Goal: Task Accomplishment & Management: Use online tool/utility

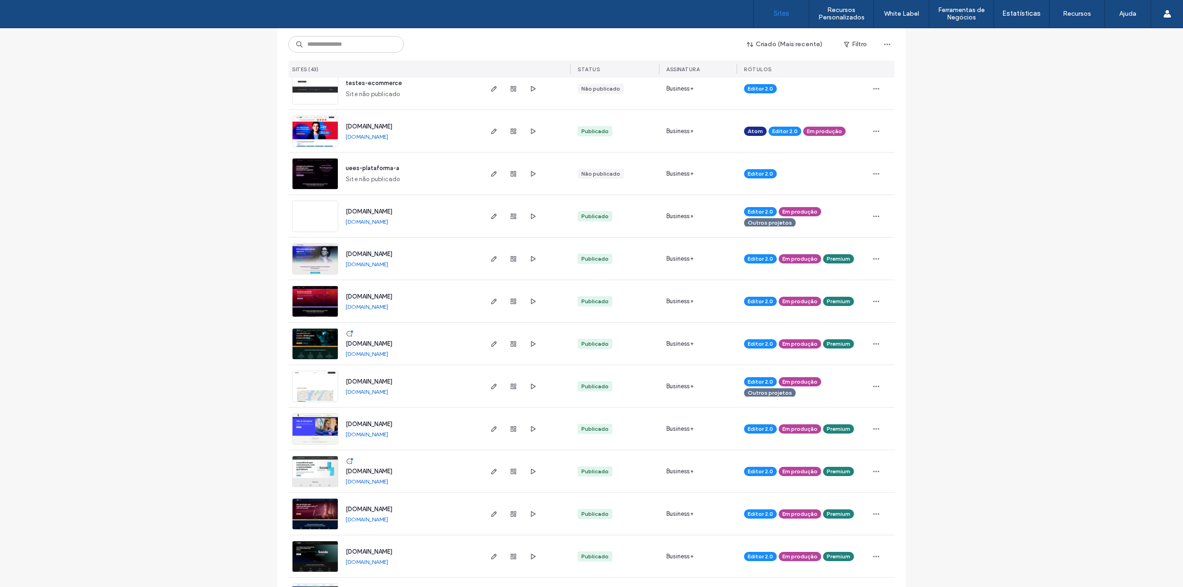
scroll to position [308, 0]
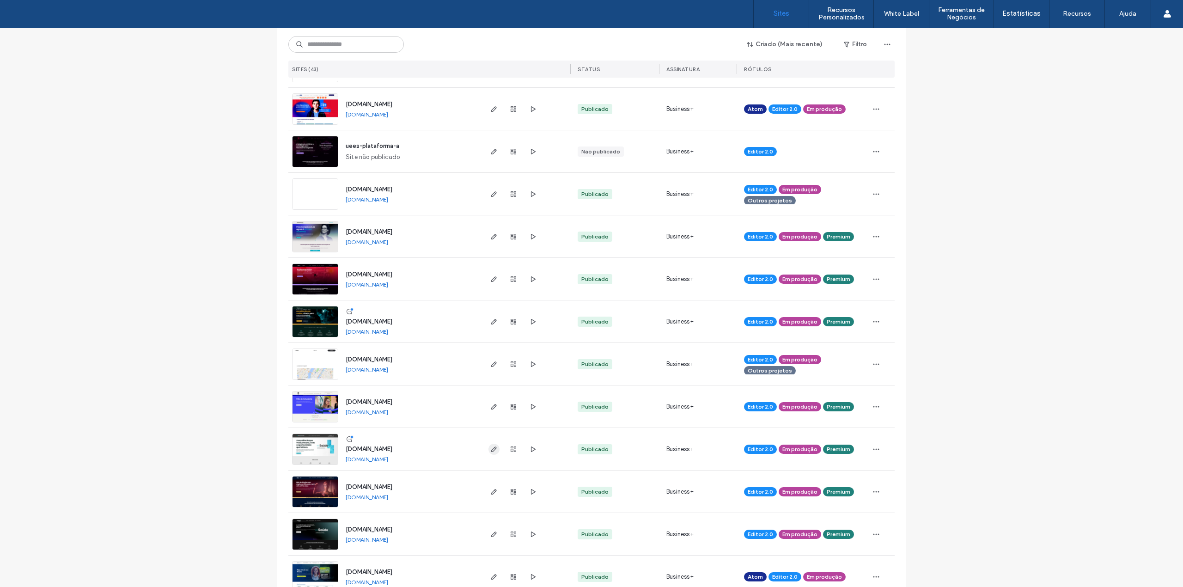
click at [491, 450] on icon "button" at bounding box center [493, 448] width 7 height 7
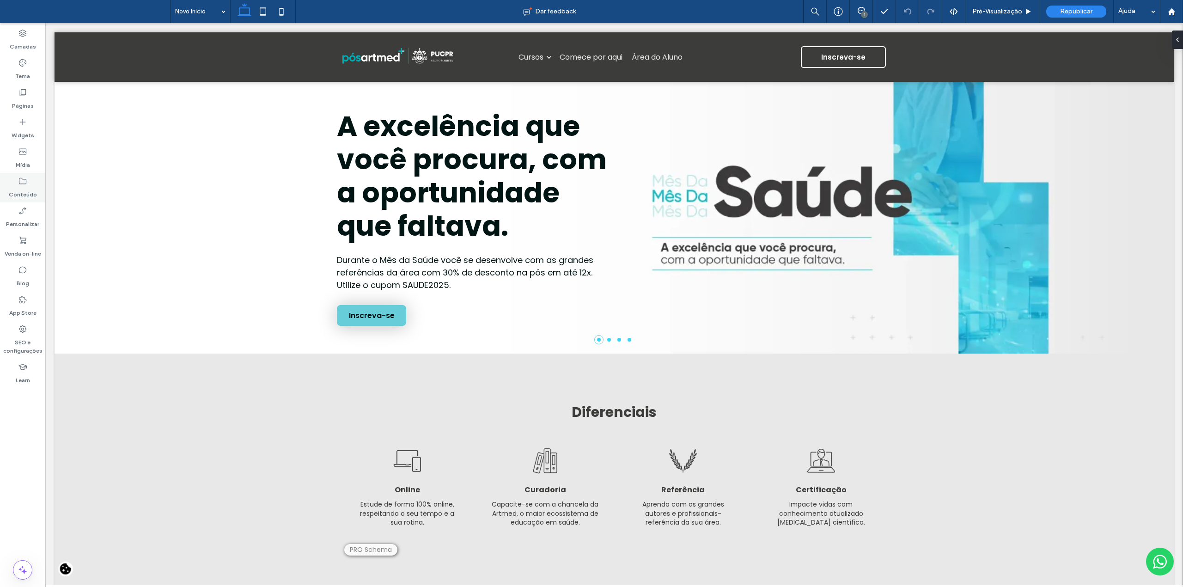
click at [17, 189] on label "Conteúdo" at bounding box center [23, 192] width 28 height 13
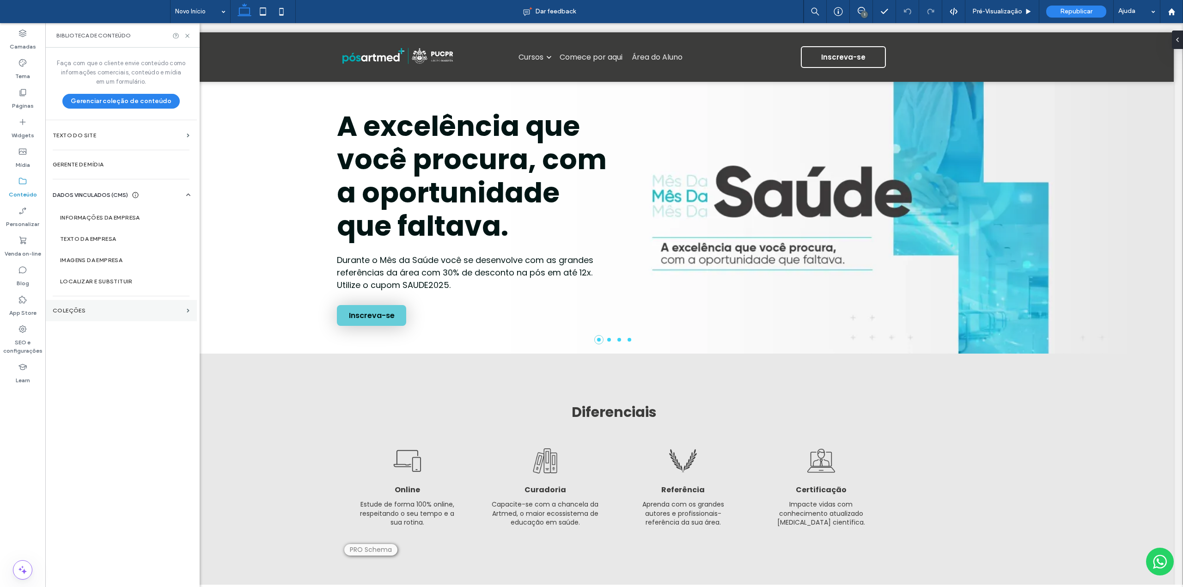
click at [77, 312] on label "COLEÇÕES" at bounding box center [118, 310] width 130 height 6
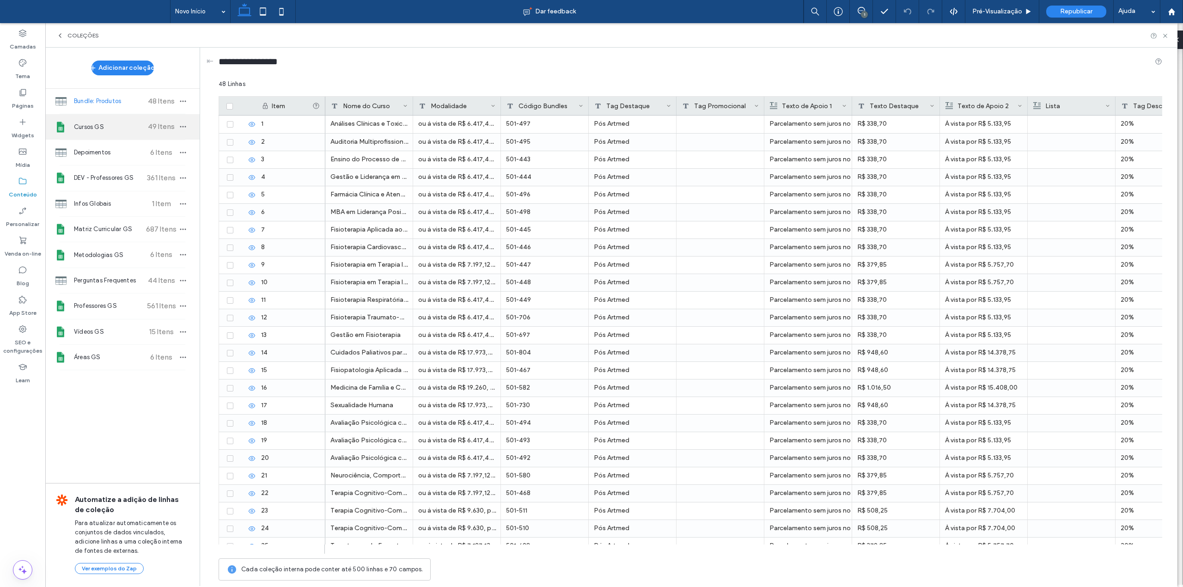
click at [110, 130] on span "Cursos GS" at bounding box center [108, 126] width 69 height 9
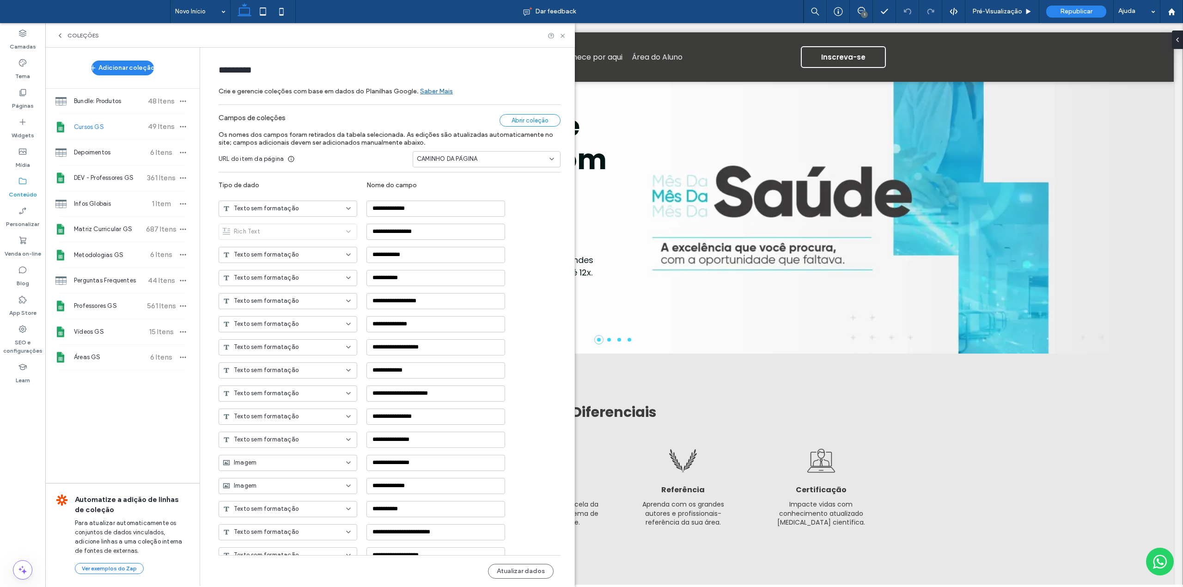
click at [530, 122] on div "Abrir coleção" at bounding box center [530, 120] width 61 height 12
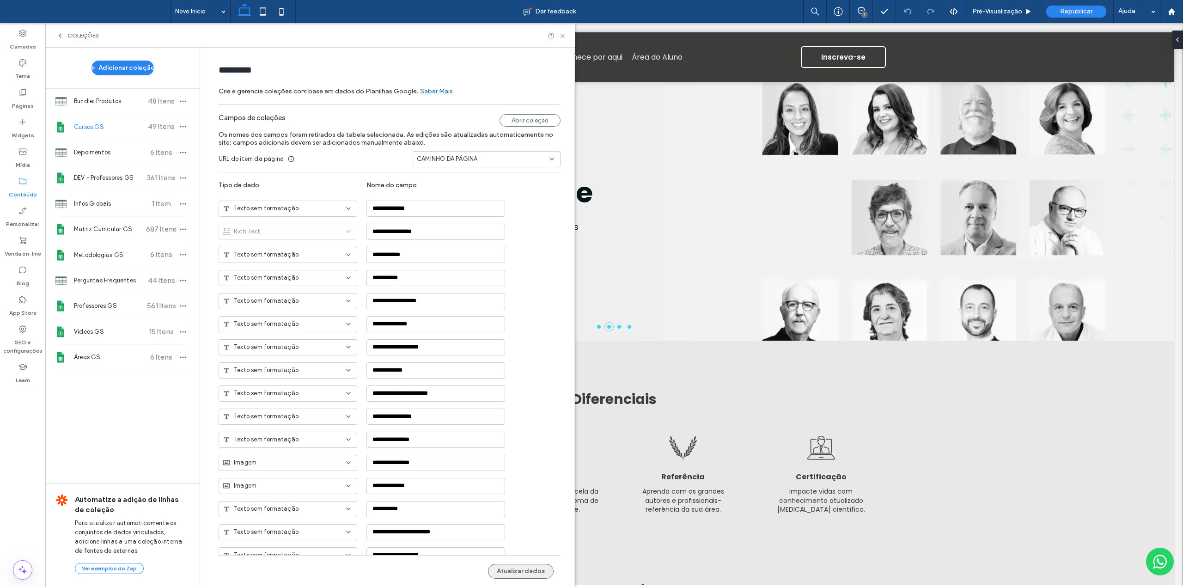
click at [512, 575] on button "Atualizar dados" at bounding box center [521, 571] width 66 height 15
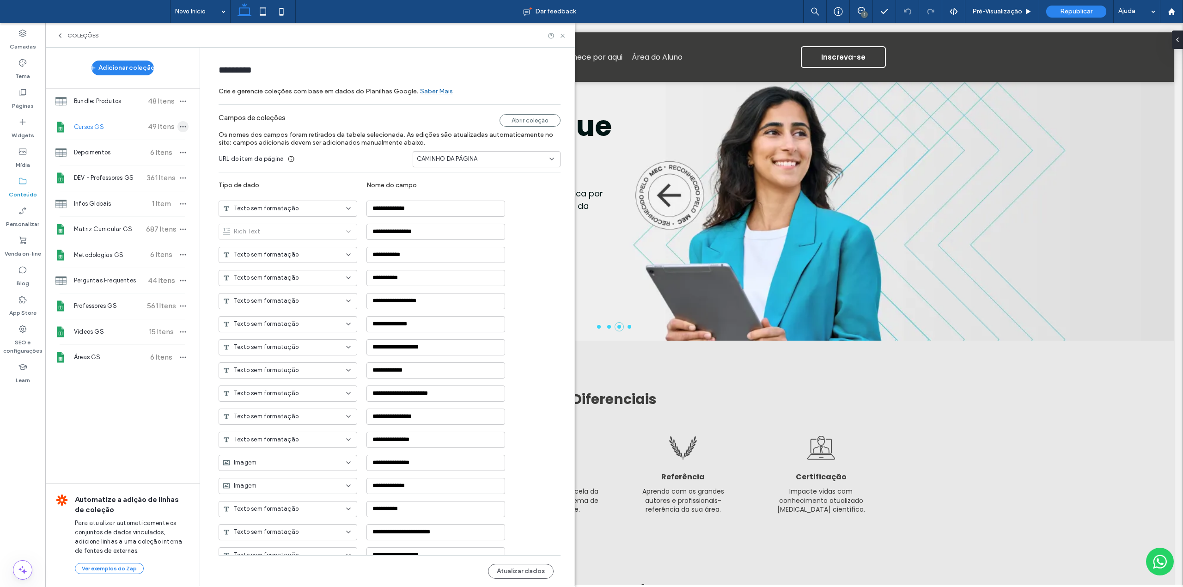
click at [179, 125] on icon "button" at bounding box center [182, 126] width 7 height 7
click at [203, 148] on span at bounding box center [201, 145] width 11 height 10
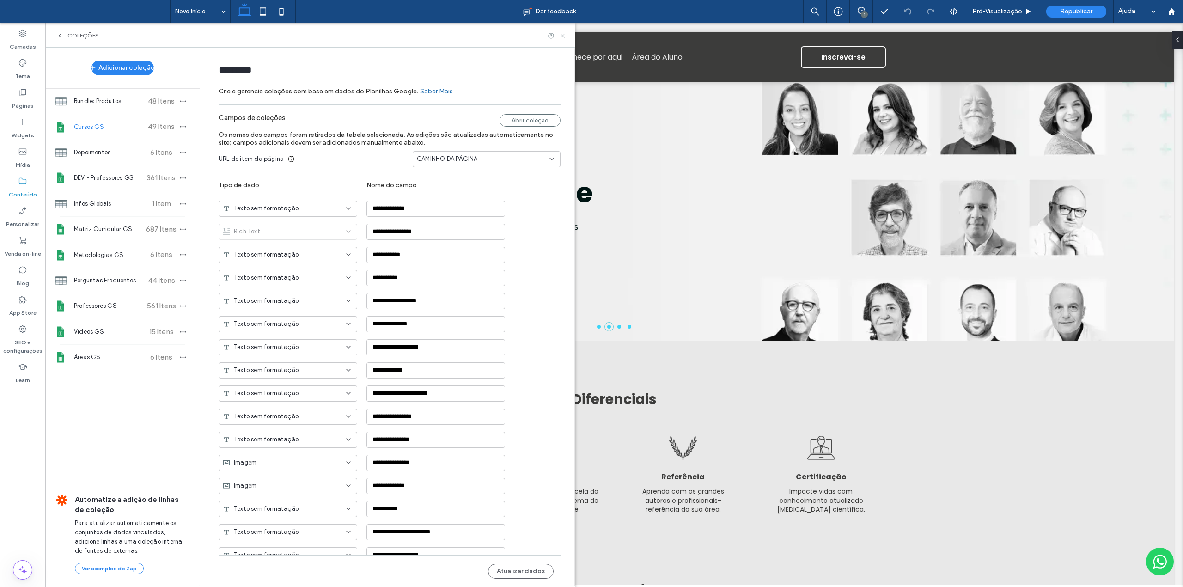
click at [562, 37] on icon at bounding box center [562, 35] width 7 height 7
